Goal: Obtain resource: Obtain resource

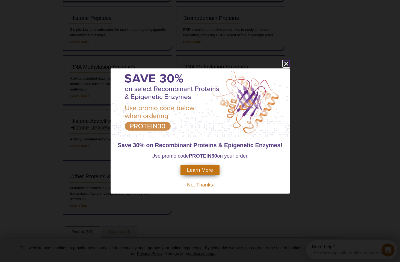
click at [286, 62] on icon "close" at bounding box center [286, 63] width 7 height 7
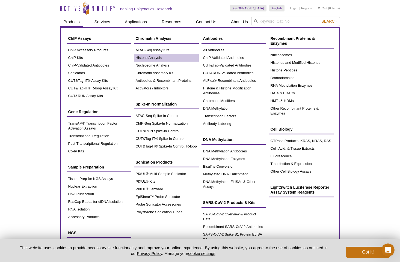
scroll to position [55, 0]
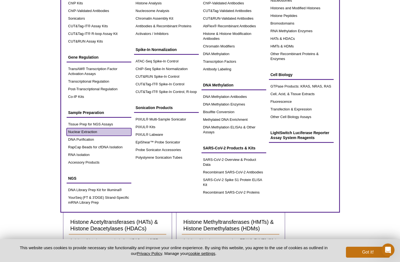
click at [89, 130] on link "Nuclear Extraction" at bounding box center [99, 132] width 65 height 8
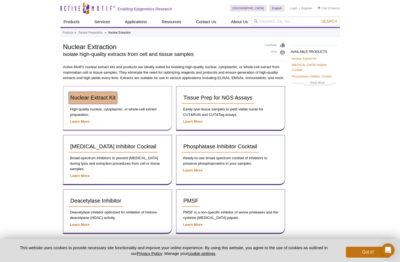
click at [87, 96] on span "Nuclear Extract Kit" at bounding box center [92, 98] width 45 height 6
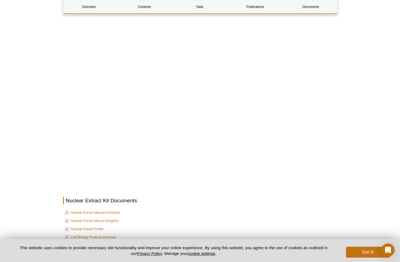
scroll to position [819, 0]
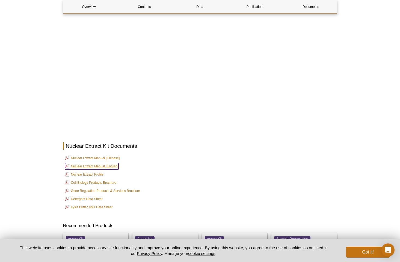
click at [86, 163] on link "Nuclear Extract Manual [English]" at bounding box center [91, 166] width 53 height 7
